Goal: Information Seeking & Learning: Check status

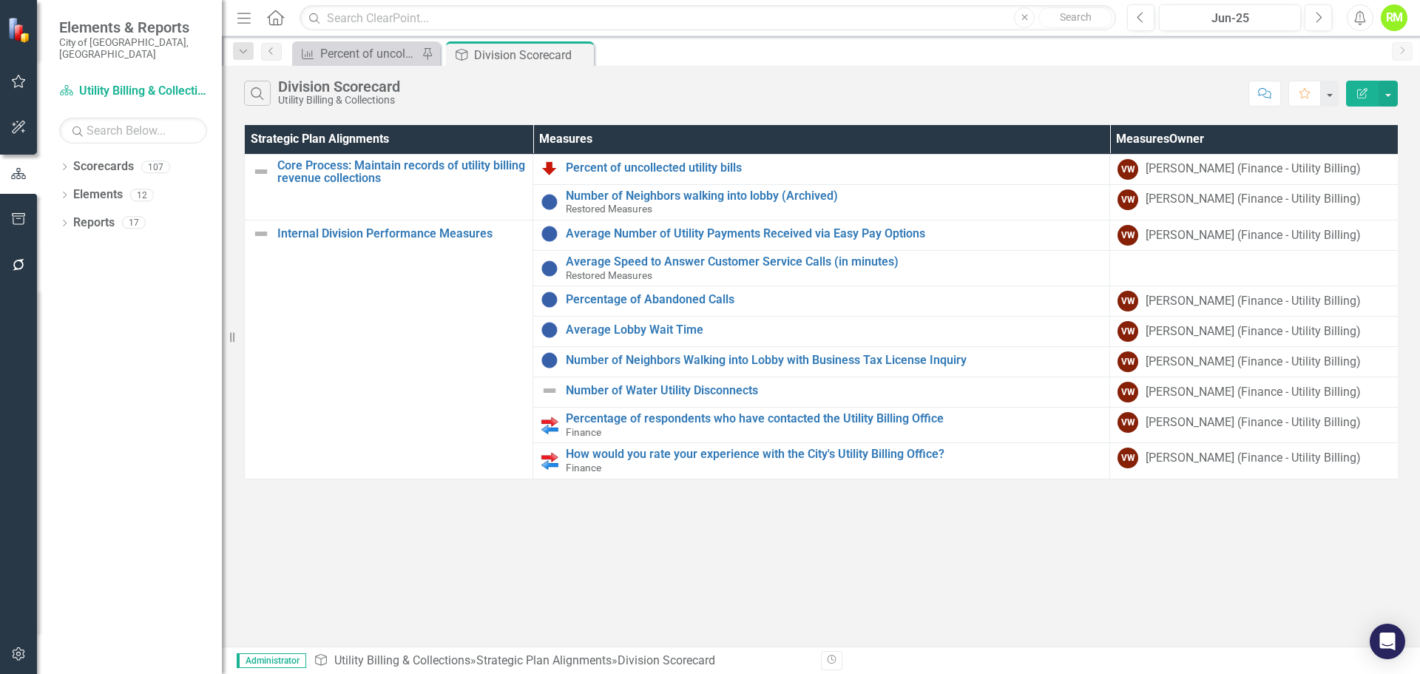
click at [56, 155] on div "Dropdown Scorecards 107 Dropdown Department Scorecards Dropdown Charter Offices…" at bounding box center [129, 414] width 185 height 519
click at [63, 164] on icon "Dropdown" at bounding box center [64, 168] width 10 height 8
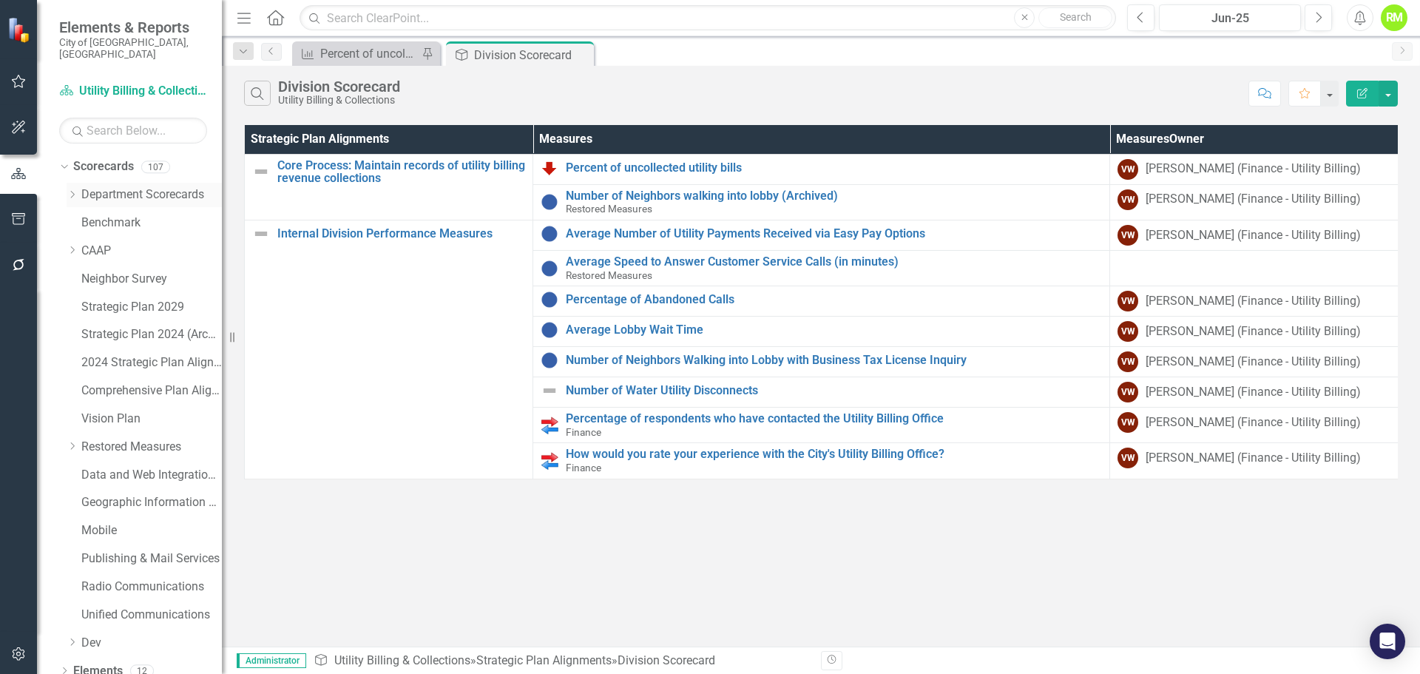
click at [75, 190] on icon "Dropdown" at bounding box center [72, 194] width 11 height 9
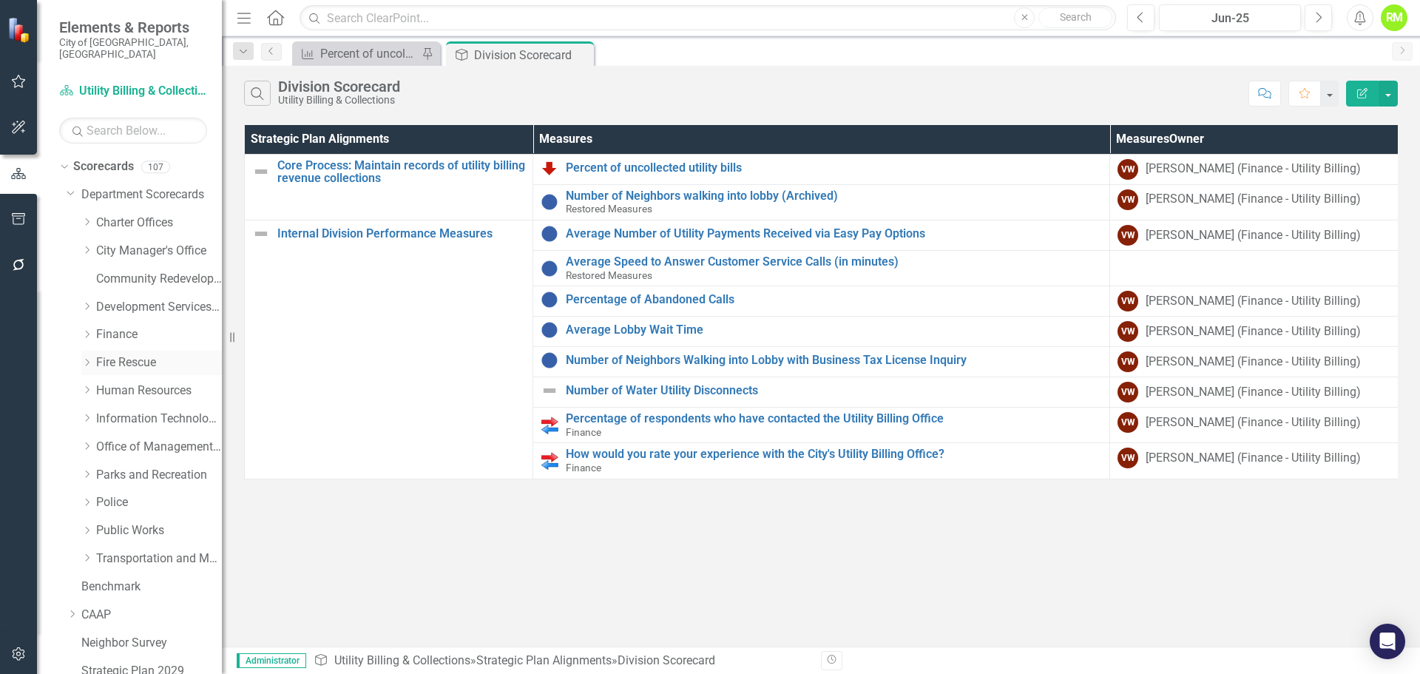
click at [87, 358] on icon "Dropdown" at bounding box center [86, 362] width 11 height 9
click at [127, 354] on link "Fire Rescue" at bounding box center [159, 362] width 126 height 17
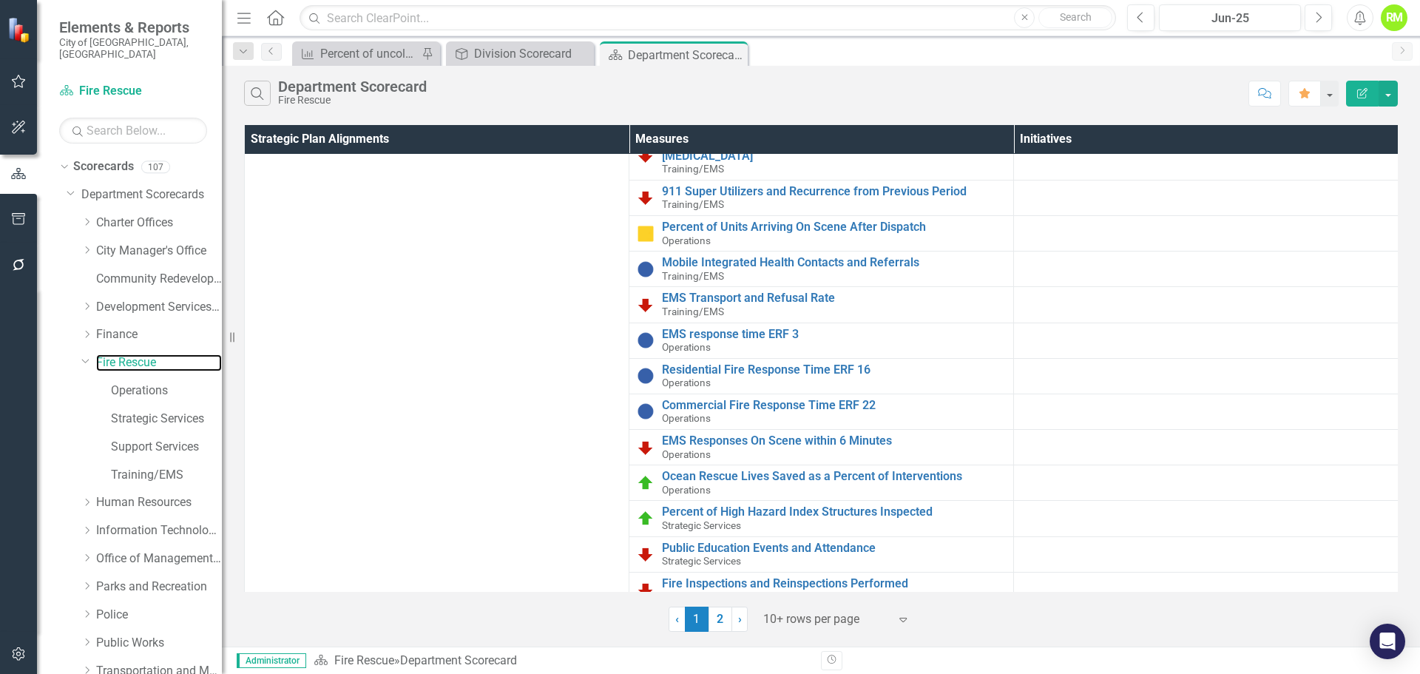
scroll to position [251, 0]
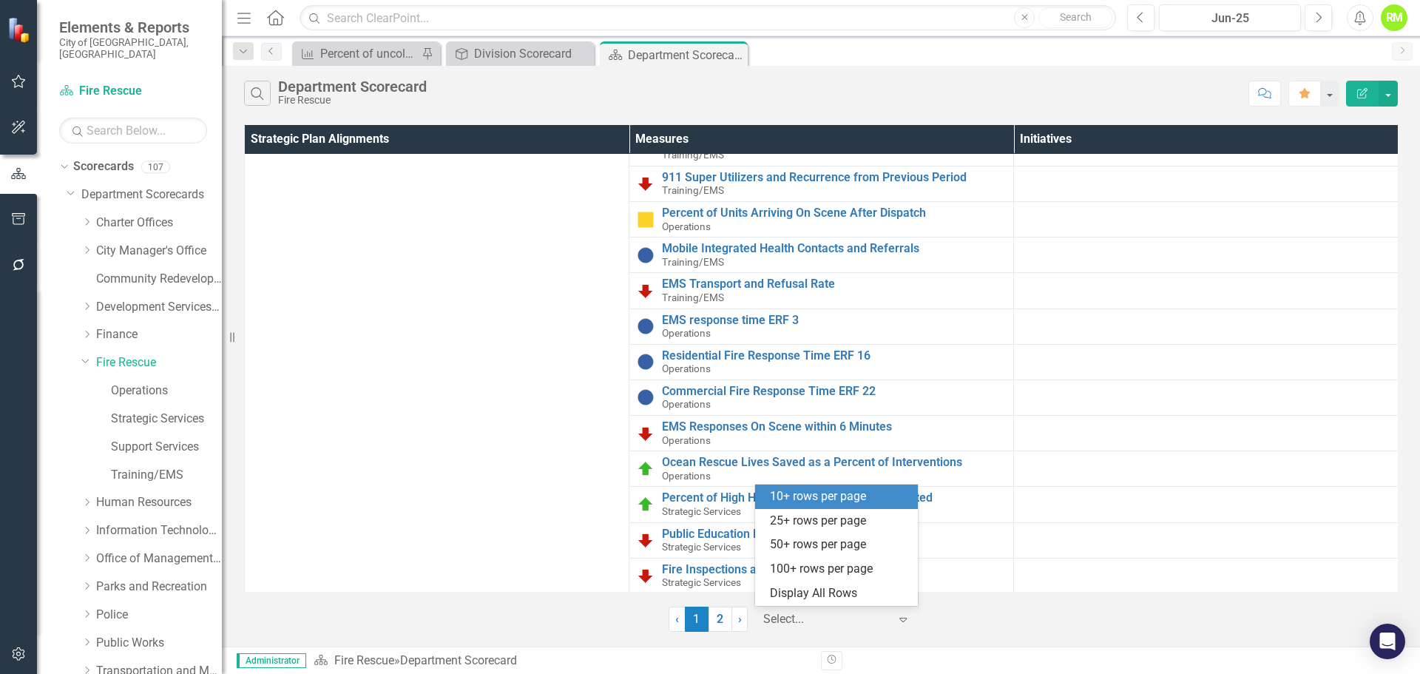
click at [827, 628] on div at bounding box center [826, 619] width 126 height 20
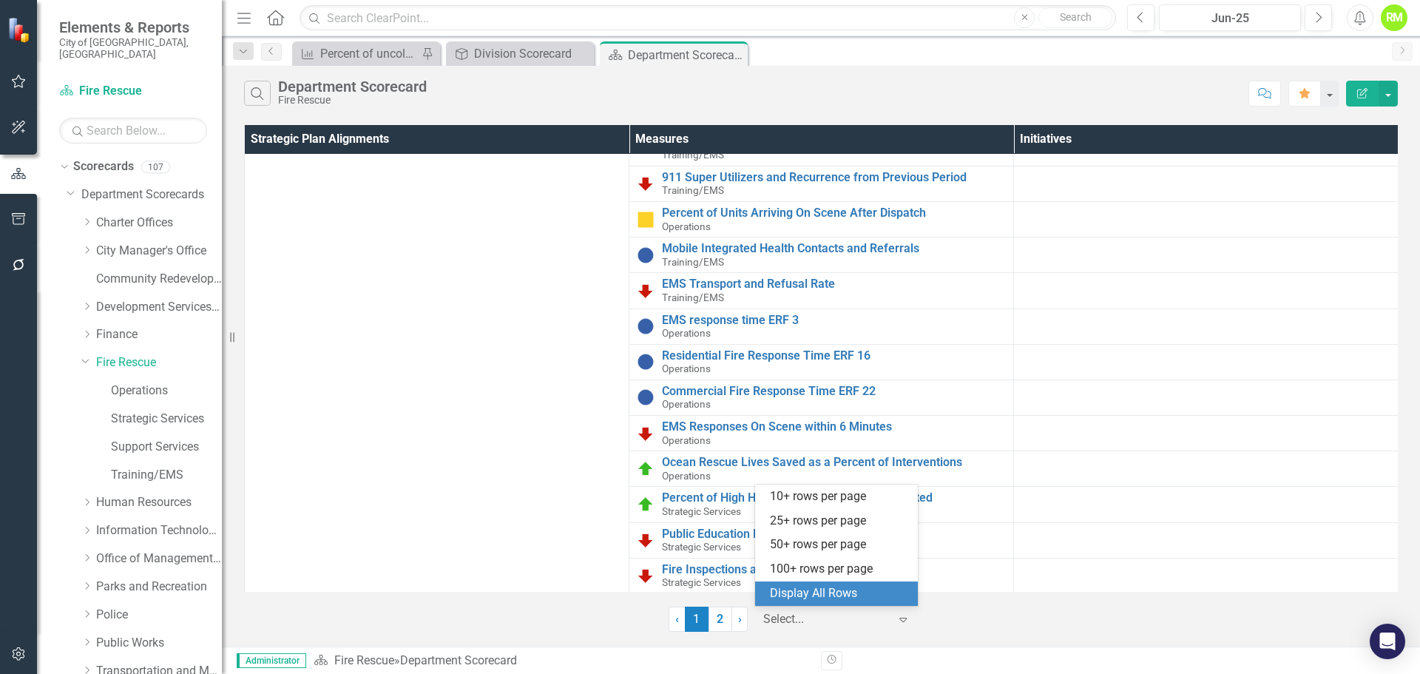
click at [802, 598] on div "Display All Rows" at bounding box center [839, 593] width 139 height 17
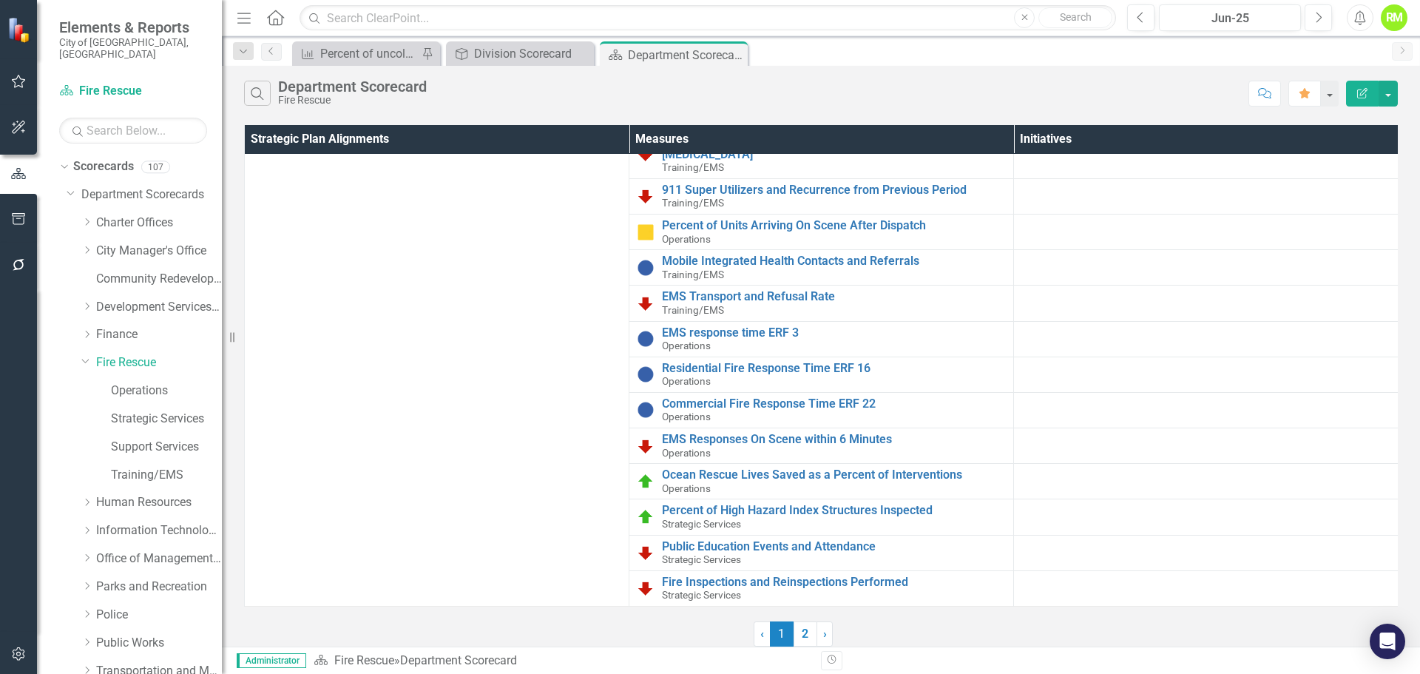
scroll to position [236, 0]
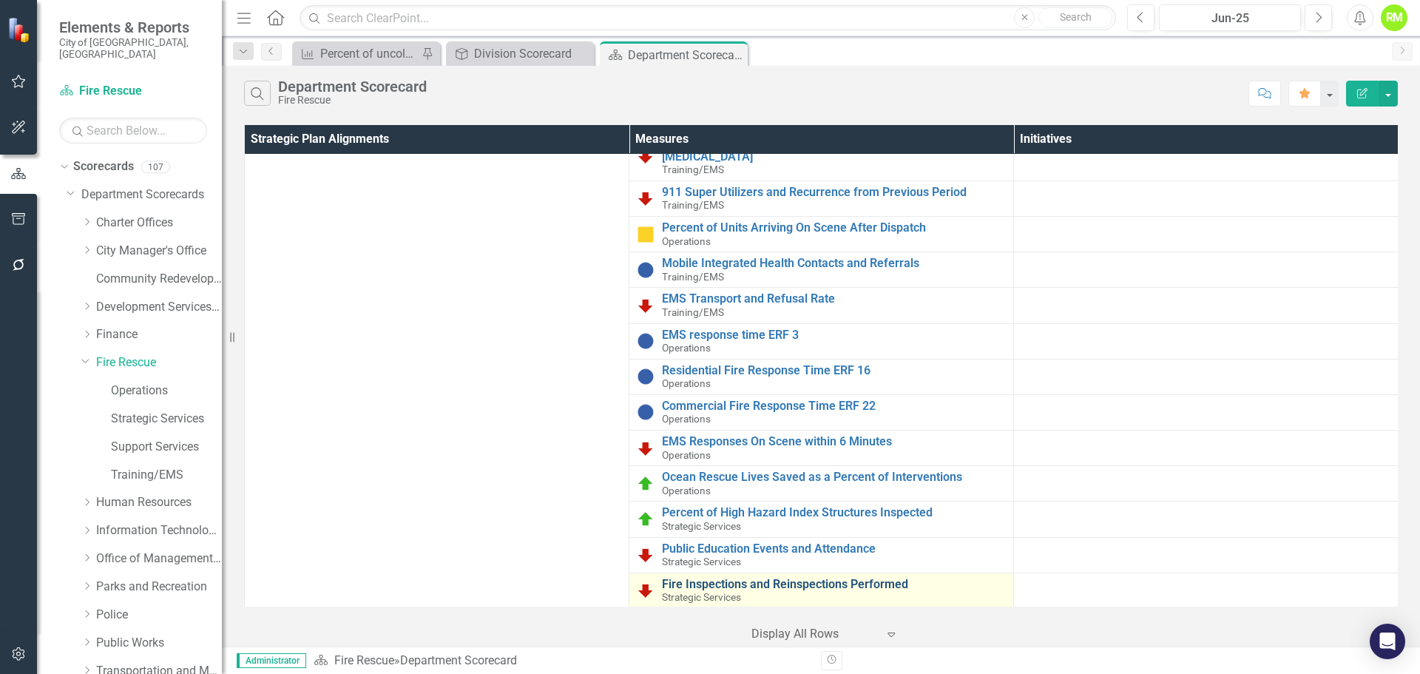
click at [747, 578] on link "Fire Inspections and Reinspections Performed" at bounding box center [834, 584] width 344 height 13
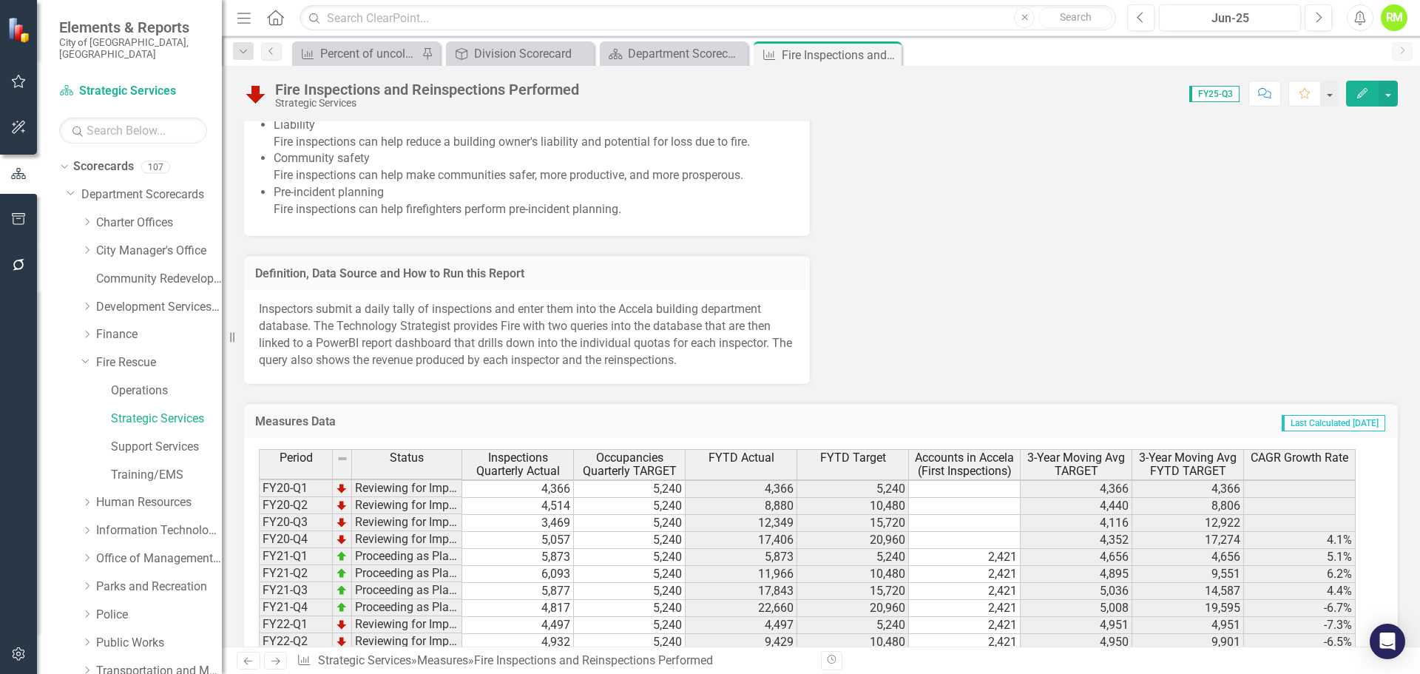
scroll to position [74, 0]
click at [667, 53] on div "Department Scorecard" at bounding box center [677, 53] width 98 height 18
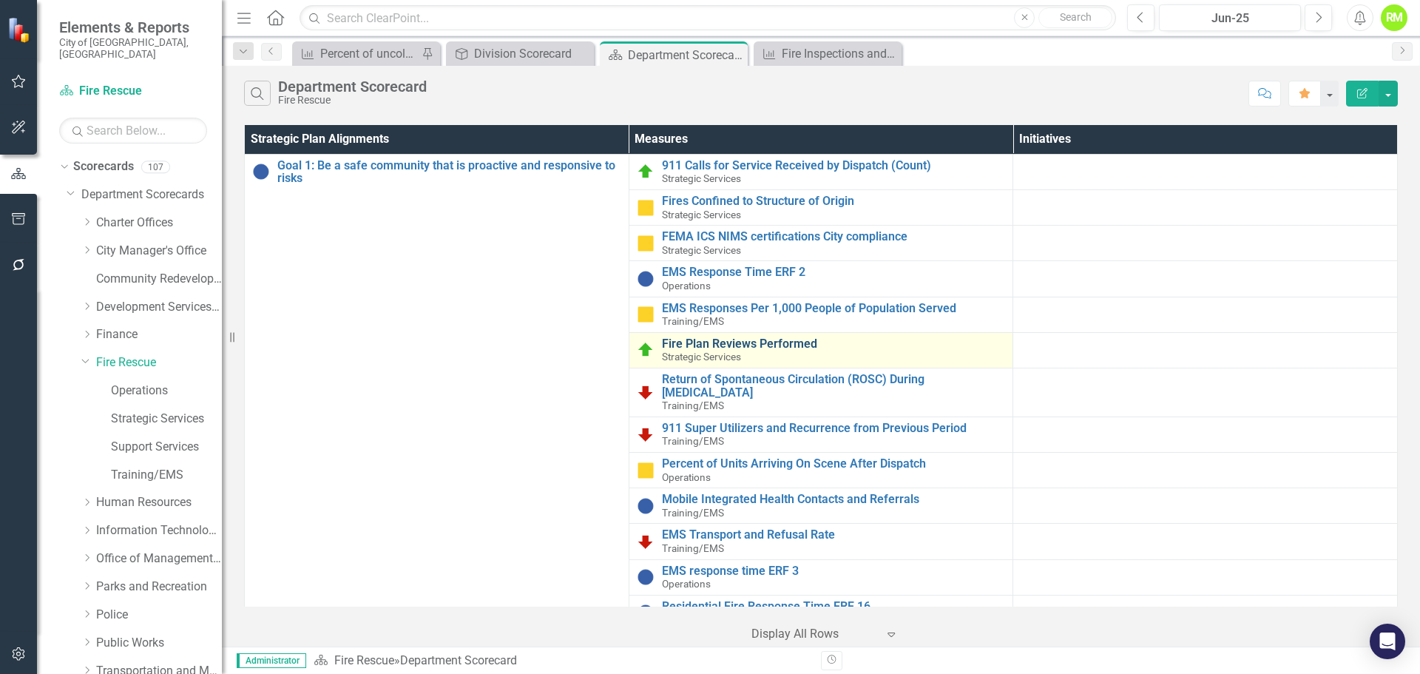
click at [734, 343] on link "Fire Plan Reviews Performed" at bounding box center [834, 343] width 344 height 13
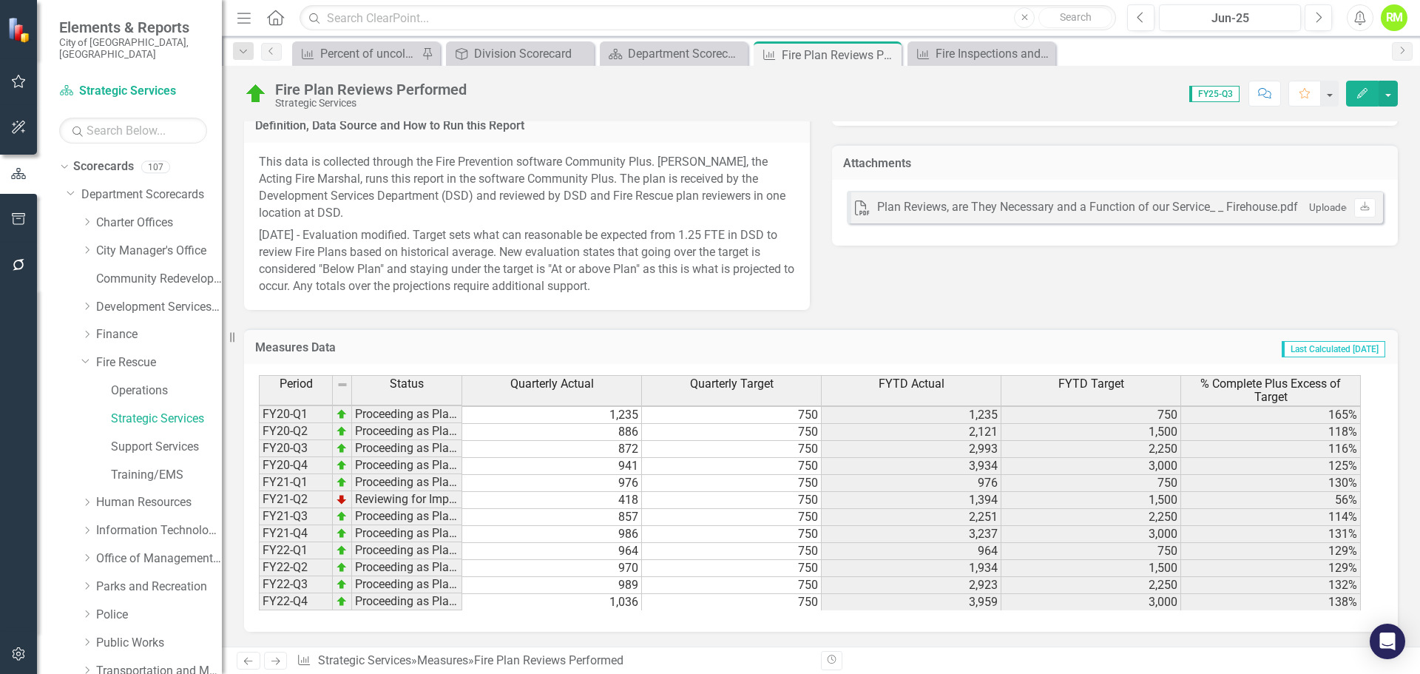
scroll to position [203, 0]
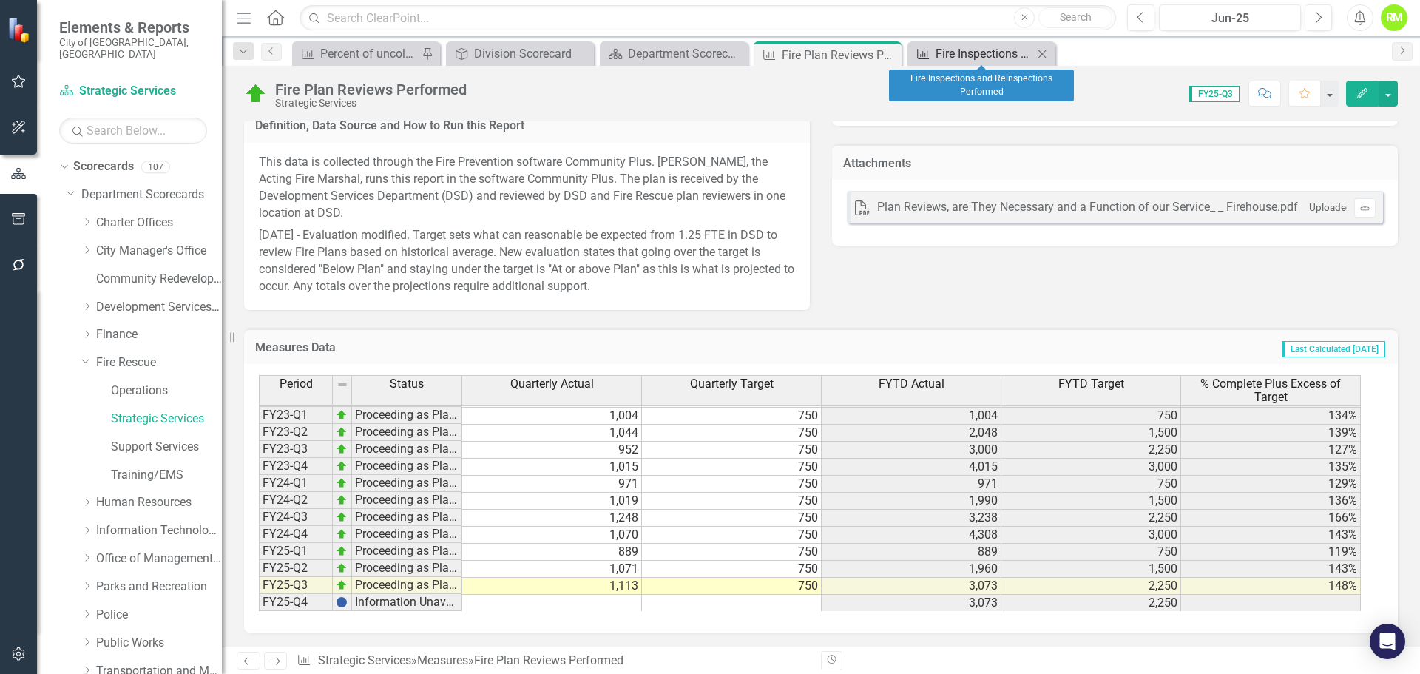
click at [981, 51] on div "Fire Inspections and Reinspections Performed" at bounding box center [984, 53] width 98 height 18
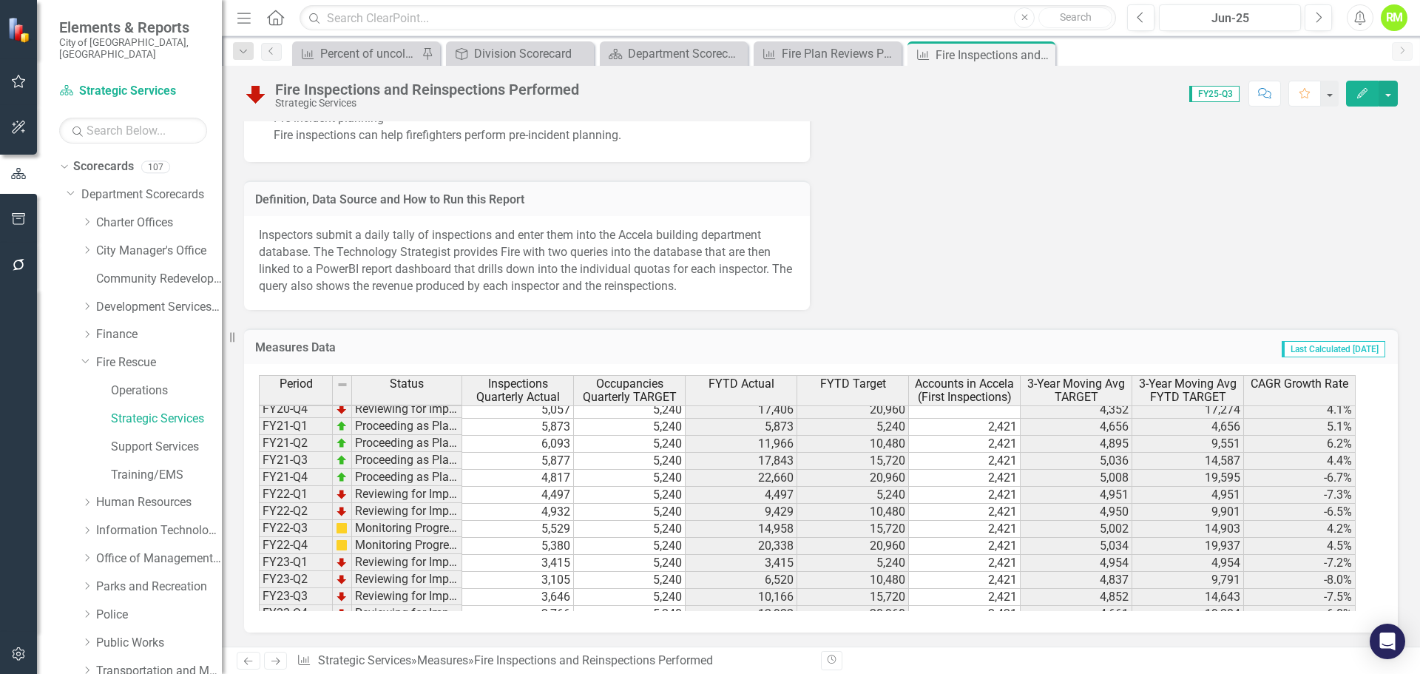
scroll to position [203, 0]
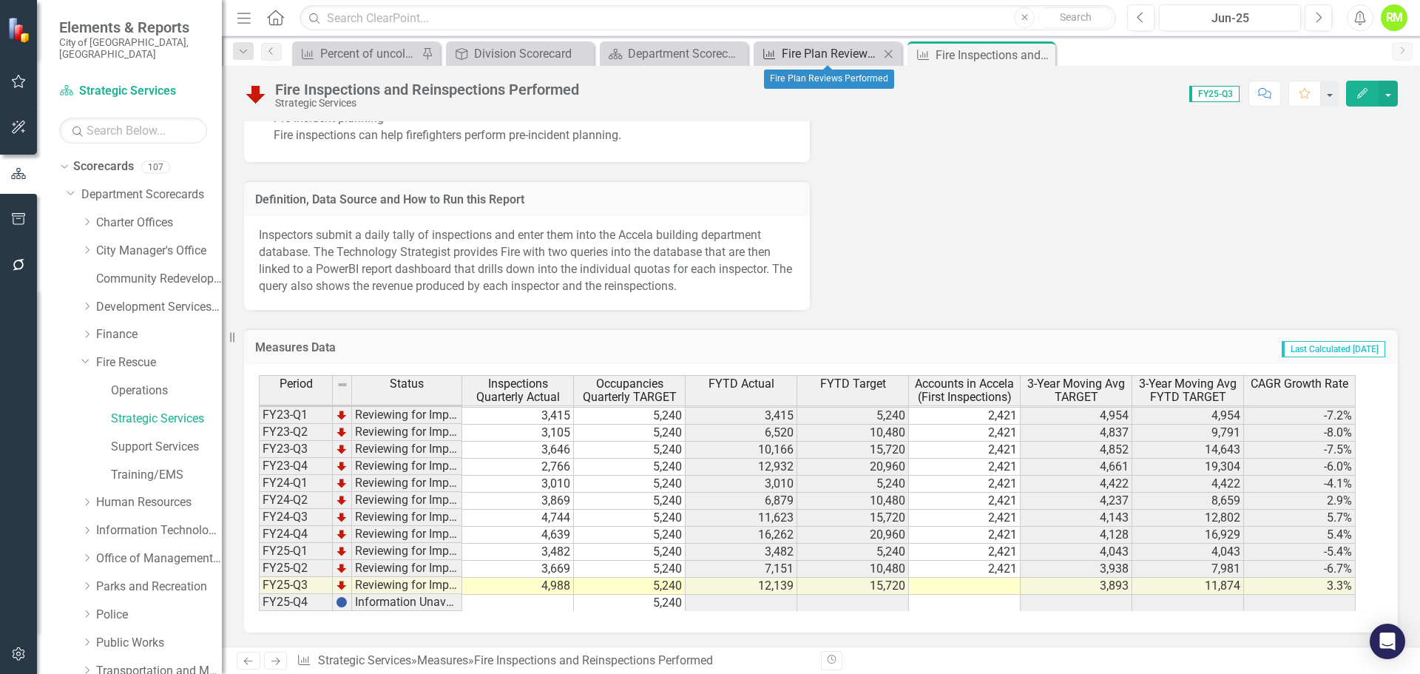
click at [821, 47] on div "Fire Plan Reviews Performed" at bounding box center [831, 53] width 98 height 18
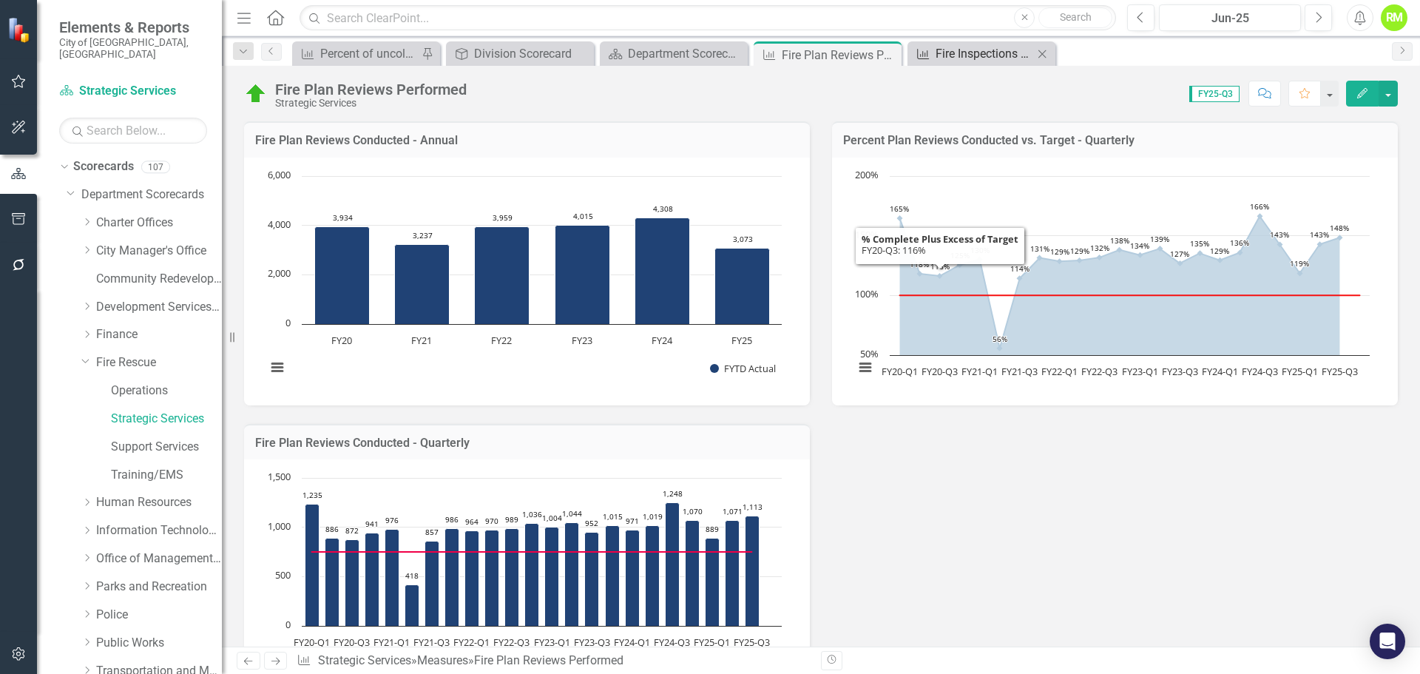
click at [998, 55] on div "Fire Inspections and Reinspections Performed" at bounding box center [984, 53] width 98 height 18
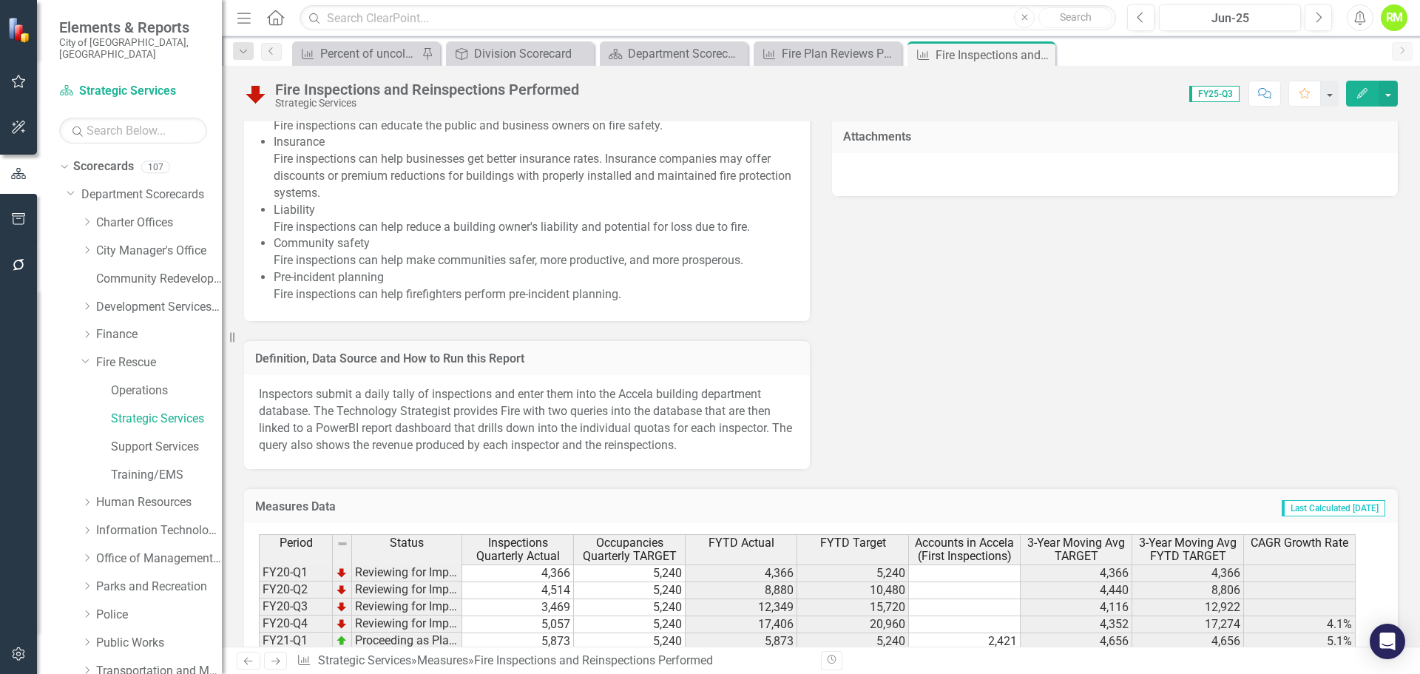
scroll to position [1035, 0]
